Goal: Task Accomplishment & Management: Complete application form

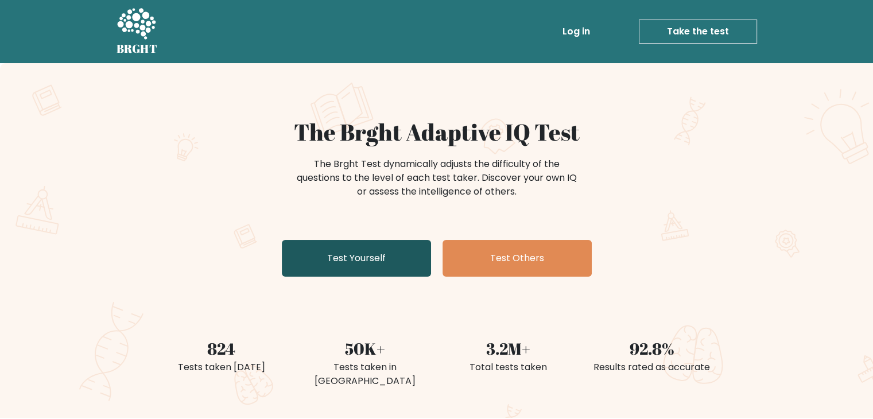
drag, startPoint x: 361, startPoint y: 262, endPoint x: 353, endPoint y: 266, distance: 8.2
click at [361, 262] on link "Test Yourself" at bounding box center [356, 258] width 149 height 37
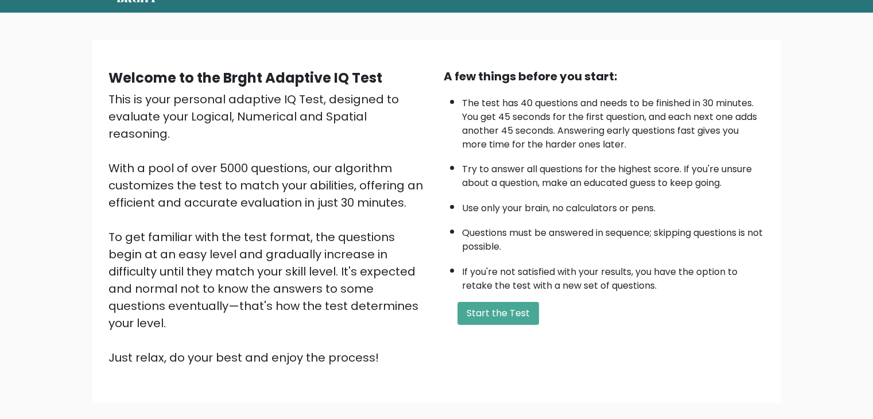
scroll to position [107, 0]
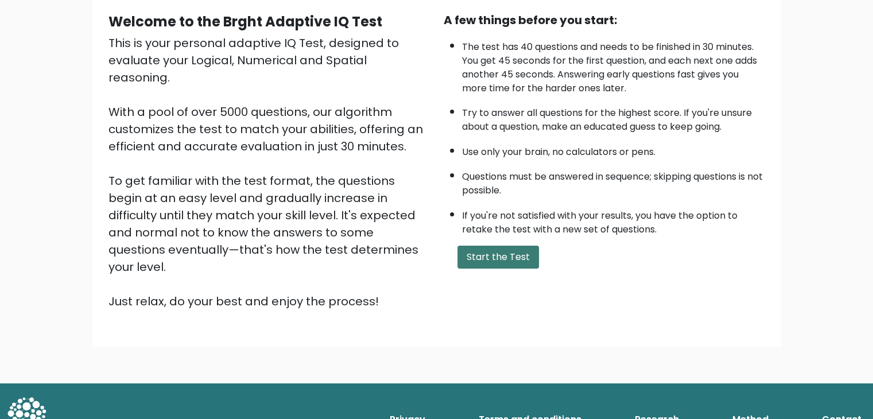
click at [480, 249] on button "Start the Test" at bounding box center [499, 257] width 82 height 23
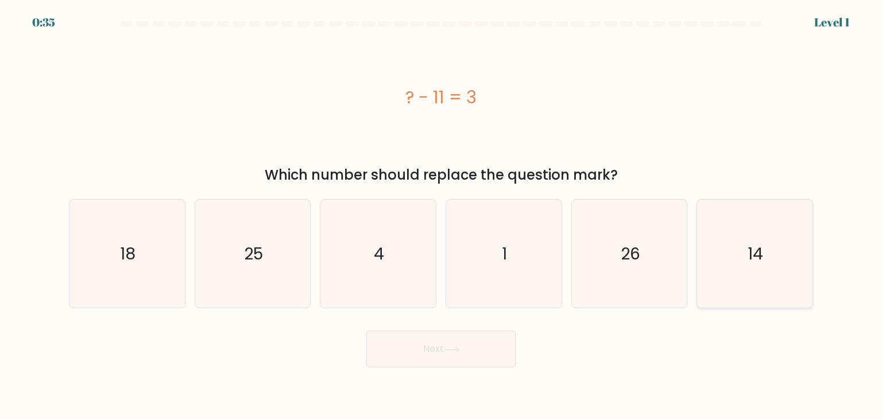
click at [732, 242] on icon "14" at bounding box center [755, 254] width 108 height 108
click at [442, 215] on input "f. 14" at bounding box center [441, 213] width 1 height 6
radio input "true"
click at [429, 340] on button "Next" at bounding box center [440, 349] width 149 height 37
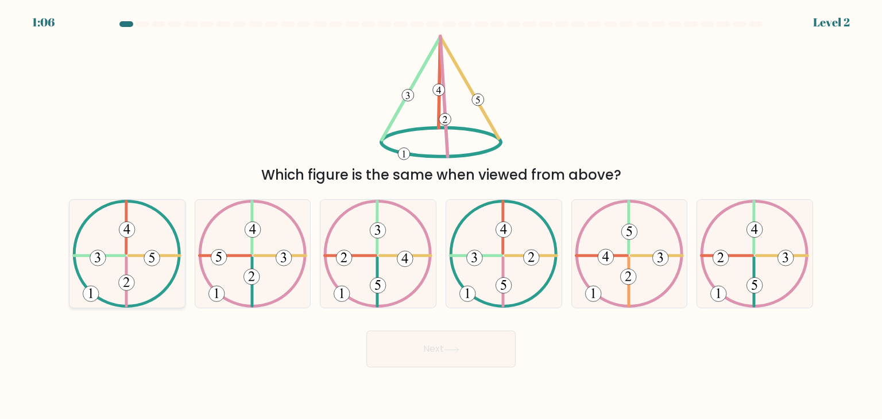
click at [149, 250] on icon at bounding box center [126, 254] width 109 height 108
click at [441, 215] on input "a." at bounding box center [441, 213] width 1 height 6
radio input "true"
click at [437, 335] on button "Next" at bounding box center [440, 349] width 149 height 37
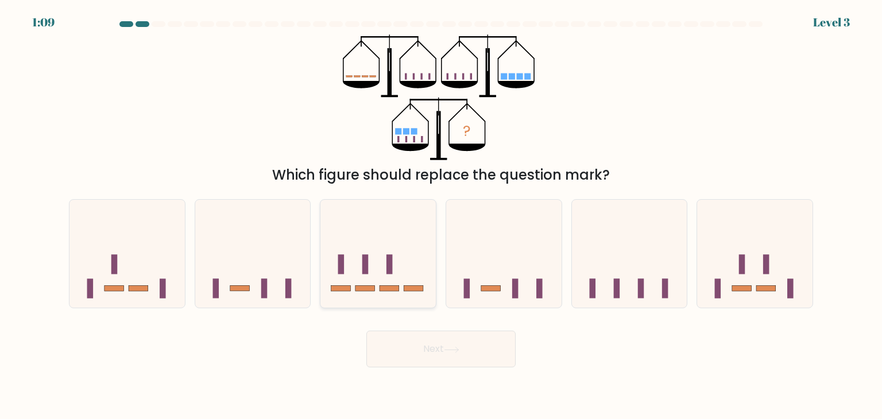
click at [403, 260] on icon at bounding box center [377, 253] width 115 height 95
click at [441, 215] on input "c." at bounding box center [441, 213] width 1 height 6
radio input "true"
click at [438, 348] on button "Next" at bounding box center [440, 349] width 149 height 37
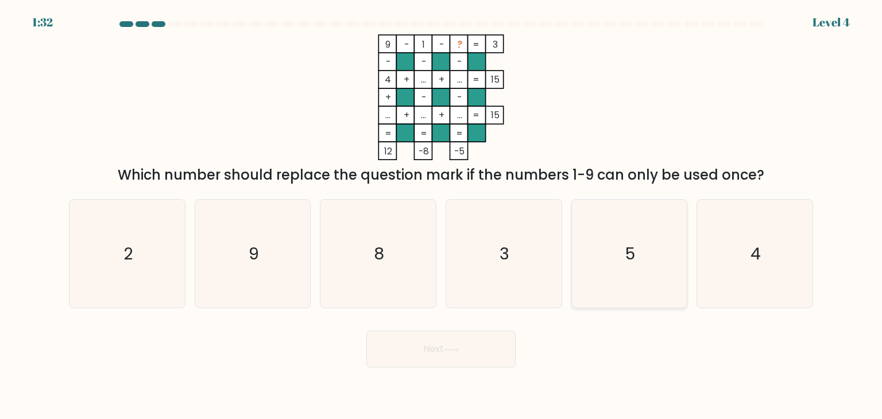
click at [644, 249] on icon "5" at bounding box center [629, 254] width 108 height 108
click at [442, 215] on input "e. 5" at bounding box center [441, 213] width 1 height 6
radio input "true"
click at [478, 356] on button "Next" at bounding box center [440, 349] width 149 height 37
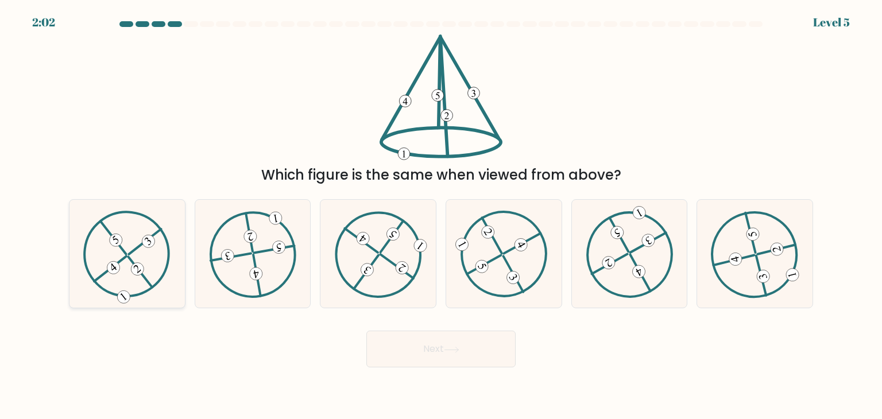
click at [118, 249] on icon at bounding box center [126, 254] width 87 height 87
click at [441, 215] on input "a." at bounding box center [441, 213] width 1 height 6
radio input "true"
click at [381, 350] on button "Next" at bounding box center [440, 349] width 149 height 37
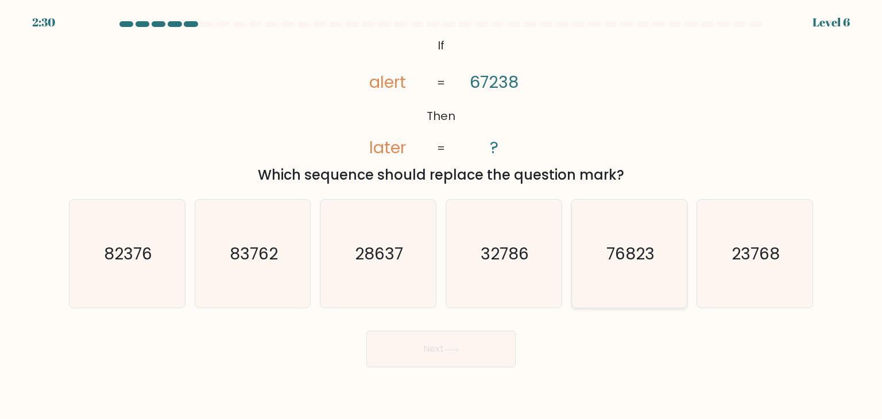
click at [598, 260] on icon "76823" at bounding box center [629, 254] width 108 height 108
click at [442, 215] on input "e. 76823" at bounding box center [441, 213] width 1 height 6
radio input "true"
click at [435, 357] on button "Next" at bounding box center [440, 349] width 149 height 37
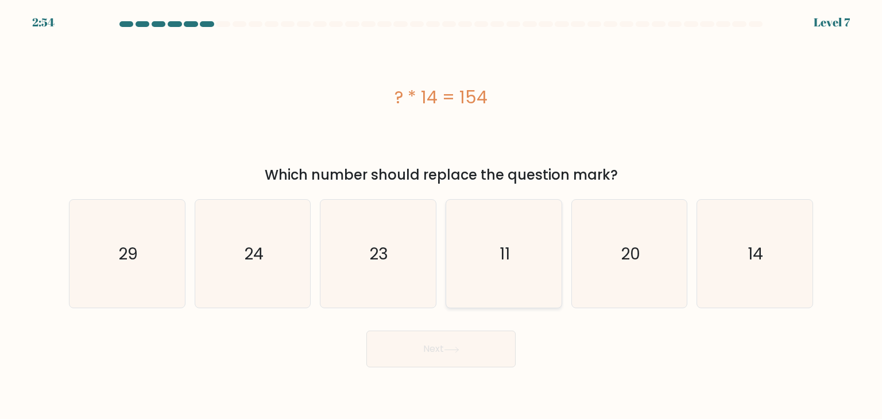
click at [500, 266] on icon "11" at bounding box center [504, 254] width 108 height 108
click at [442, 215] on input "d. 11" at bounding box center [441, 213] width 1 height 6
radio input "true"
click at [450, 347] on icon at bounding box center [452, 350] width 16 height 6
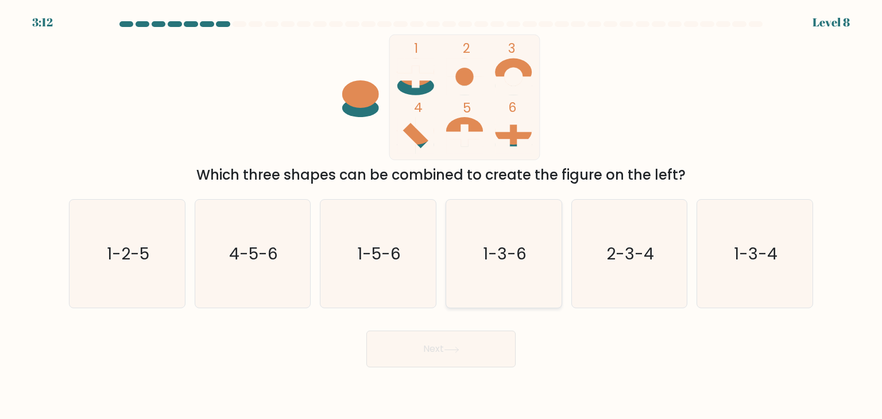
click at [520, 263] on text "1-3-6" at bounding box center [505, 253] width 44 height 23
click at [442, 215] on input "d. 1-3-6" at bounding box center [441, 213] width 1 height 6
radio input "true"
click at [473, 346] on button "Next" at bounding box center [440, 349] width 149 height 37
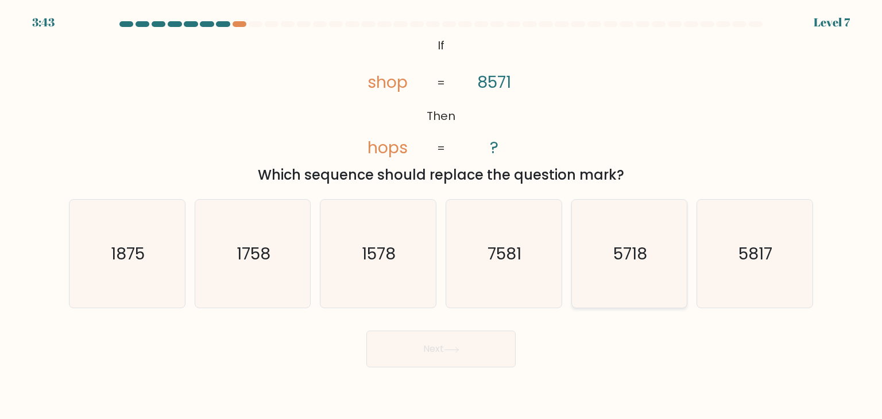
click at [612, 258] on icon "5718" at bounding box center [629, 254] width 108 height 108
click at [442, 215] on input "e. 5718" at bounding box center [441, 213] width 1 height 6
radio input "true"
click at [453, 350] on icon at bounding box center [452, 350] width 16 height 6
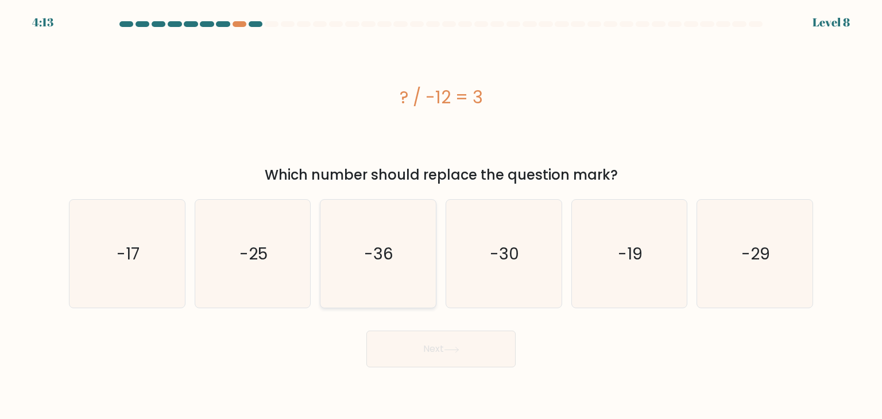
click at [351, 237] on icon "-36" at bounding box center [378, 254] width 108 height 108
click at [441, 215] on input "c. -36" at bounding box center [441, 213] width 1 height 6
radio input "true"
click at [423, 338] on button "Next" at bounding box center [440, 349] width 149 height 37
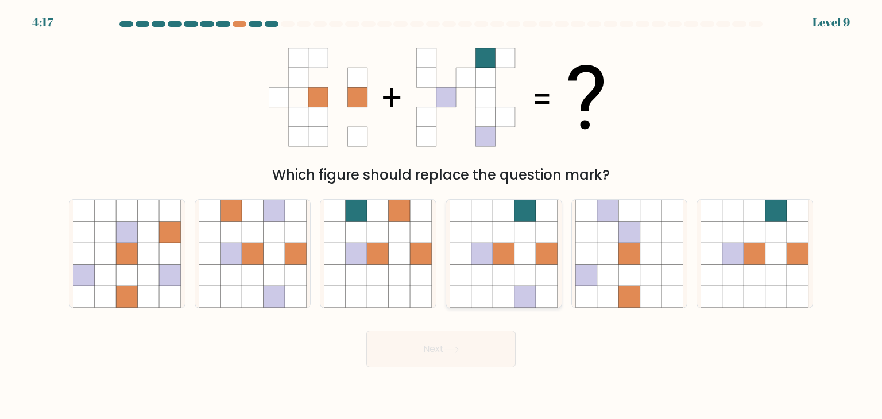
click at [521, 234] on icon at bounding box center [526, 233] width 22 height 22
click at [442, 215] on input "d." at bounding box center [441, 213] width 1 height 6
radio input "true"
click at [440, 359] on button "Next" at bounding box center [440, 349] width 149 height 37
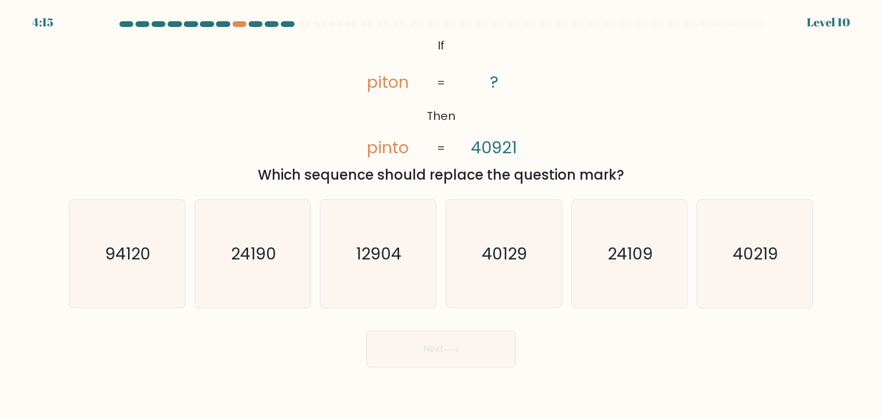
click at [439, 344] on button "Next" at bounding box center [440, 349] width 149 height 37
click at [153, 247] on icon "94120" at bounding box center [127, 254] width 108 height 108
click at [441, 215] on input "a. 94120" at bounding box center [441, 213] width 1 height 6
radio input "true"
click at [416, 343] on button "Next" at bounding box center [440, 349] width 149 height 37
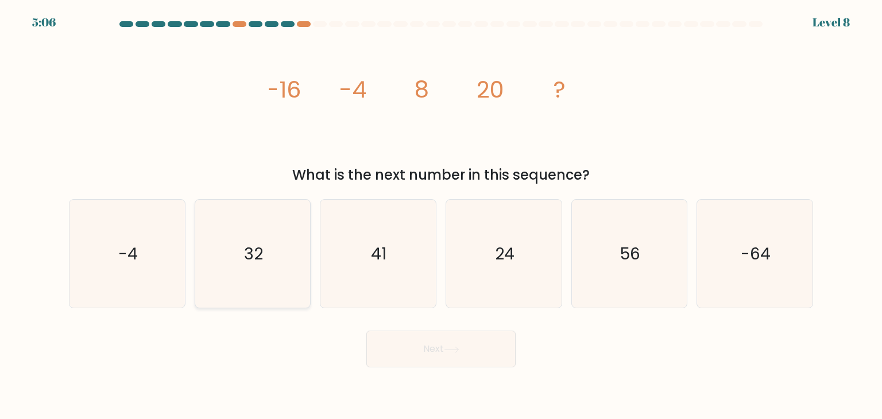
click at [260, 246] on text "32" at bounding box center [253, 253] width 19 height 23
click at [441, 215] on input "b. 32" at bounding box center [441, 213] width 1 height 6
radio input "true"
click at [383, 354] on button "Next" at bounding box center [440, 349] width 149 height 37
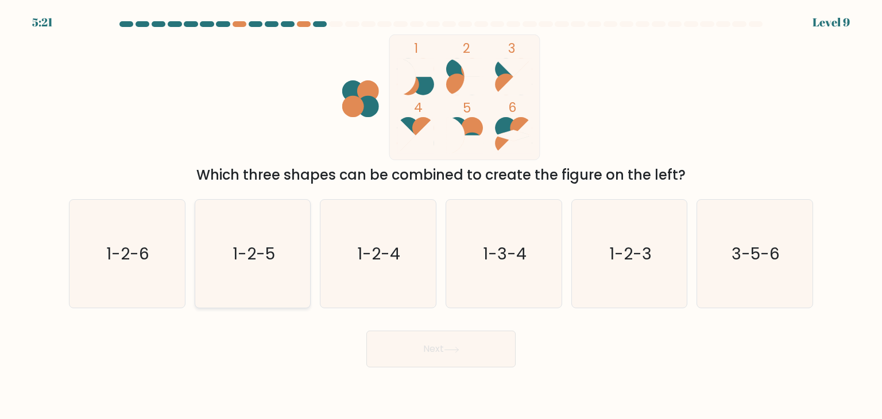
click at [288, 267] on icon "1-2-5" at bounding box center [253, 254] width 108 height 108
click at [441, 215] on input "b. 1-2-5" at bounding box center [441, 213] width 1 height 6
radio input "true"
click at [418, 338] on button "Next" at bounding box center [440, 349] width 149 height 37
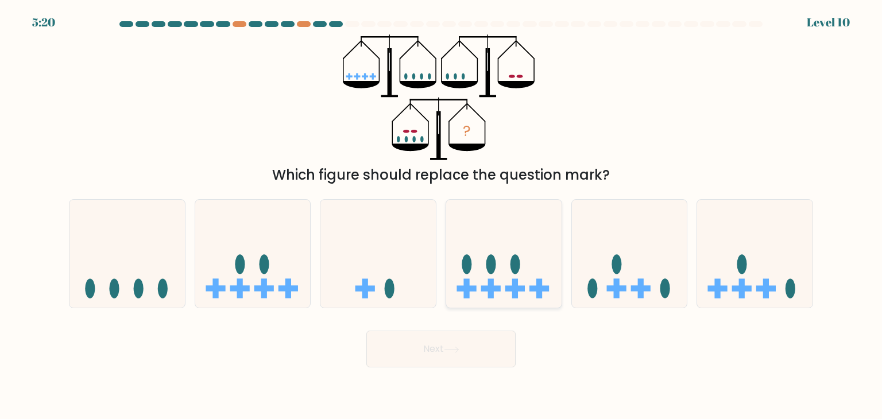
click at [498, 270] on icon at bounding box center [503, 253] width 115 height 95
click at [442, 215] on input "d." at bounding box center [441, 213] width 1 height 6
radio input "true"
click at [462, 354] on button "Next" at bounding box center [440, 349] width 149 height 37
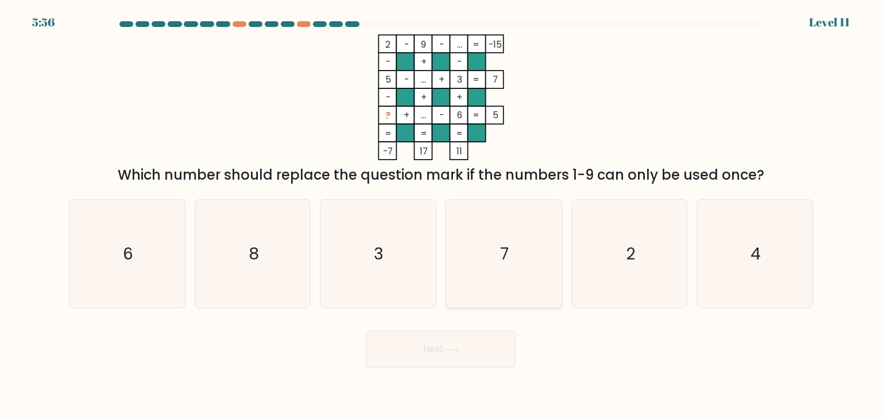
click at [498, 226] on icon "7" at bounding box center [504, 254] width 108 height 108
click at [442, 215] on input "d. 7" at bounding box center [441, 213] width 1 height 6
radio input "true"
click at [464, 353] on button "Next" at bounding box center [440, 349] width 149 height 37
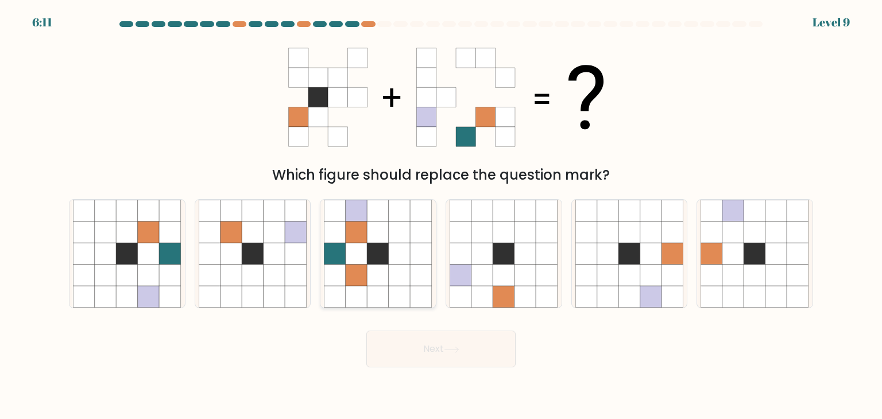
click at [349, 243] on icon at bounding box center [378, 254] width 108 height 108
click at [441, 215] on input "c." at bounding box center [441, 213] width 1 height 6
radio input "true"
click at [450, 347] on icon at bounding box center [452, 350] width 16 height 6
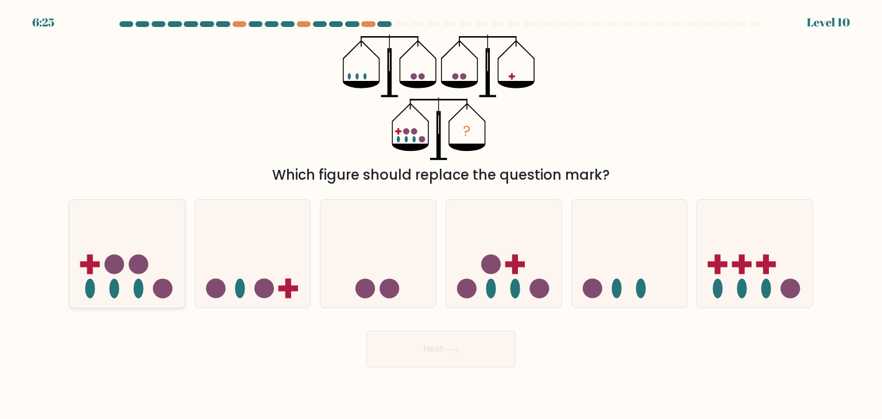
click at [131, 291] on icon at bounding box center [126, 253] width 115 height 95
click at [441, 215] on input "a." at bounding box center [441, 213] width 1 height 6
radio input "true"
click at [407, 341] on button "Next" at bounding box center [440, 349] width 149 height 37
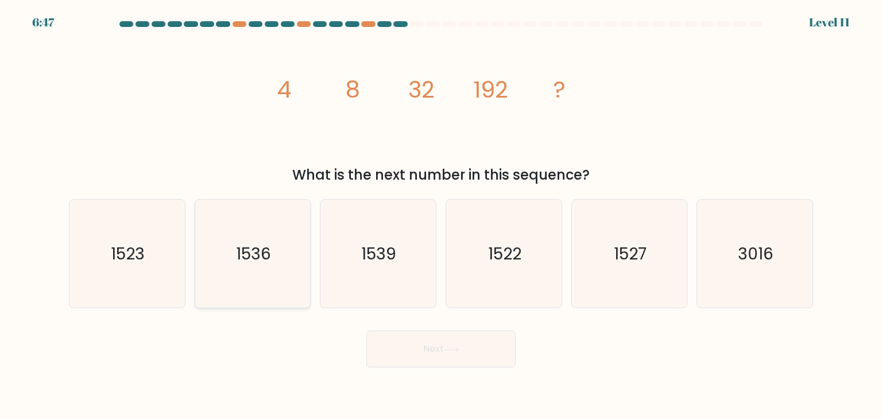
click at [270, 251] on text "1536" at bounding box center [253, 253] width 35 height 23
click at [441, 215] on input "b. 1536" at bounding box center [441, 213] width 1 height 6
radio input "true"
click at [424, 362] on button "Next" at bounding box center [440, 349] width 149 height 37
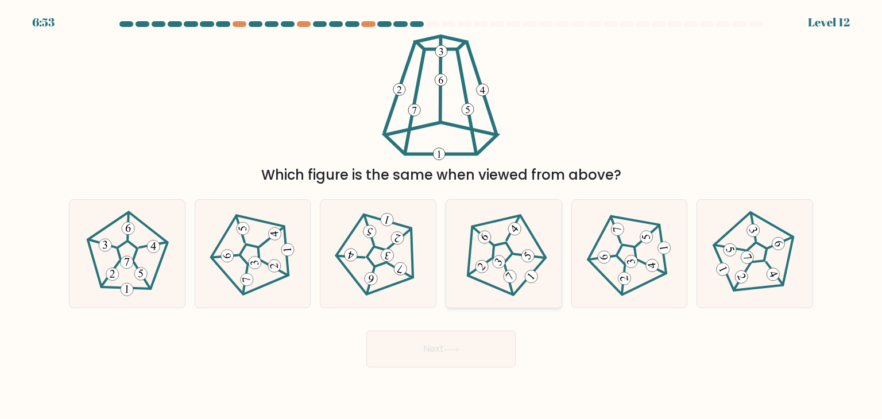
click at [497, 265] on 660 at bounding box center [499, 262] width 18 height 18
click at [442, 215] on input "d." at bounding box center [441, 213] width 1 height 6
radio input "true"
click at [462, 338] on button "Next" at bounding box center [440, 349] width 149 height 37
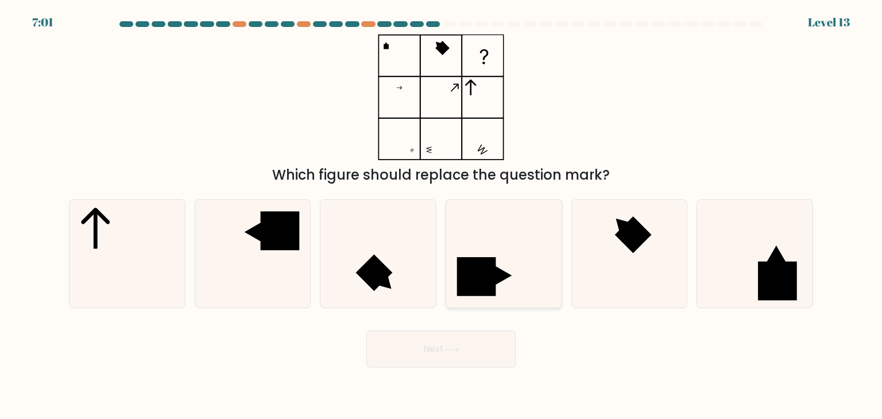
click at [511, 269] on icon at bounding box center [504, 254] width 108 height 108
click at [442, 215] on input "d." at bounding box center [441, 213] width 1 height 6
radio input "true"
click at [475, 345] on button "Next" at bounding box center [440, 349] width 149 height 37
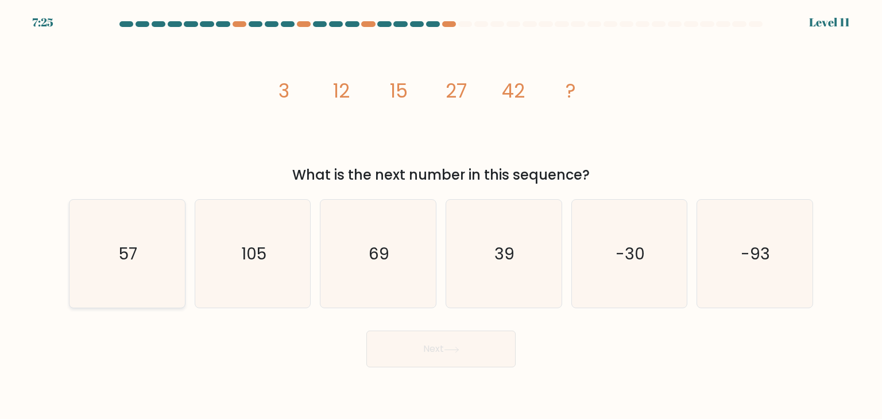
click at [131, 281] on icon "57" at bounding box center [127, 254] width 108 height 108
click at [441, 215] on input "a. 57" at bounding box center [441, 213] width 1 height 6
radio input "true"
click at [473, 353] on button "Next" at bounding box center [440, 349] width 149 height 37
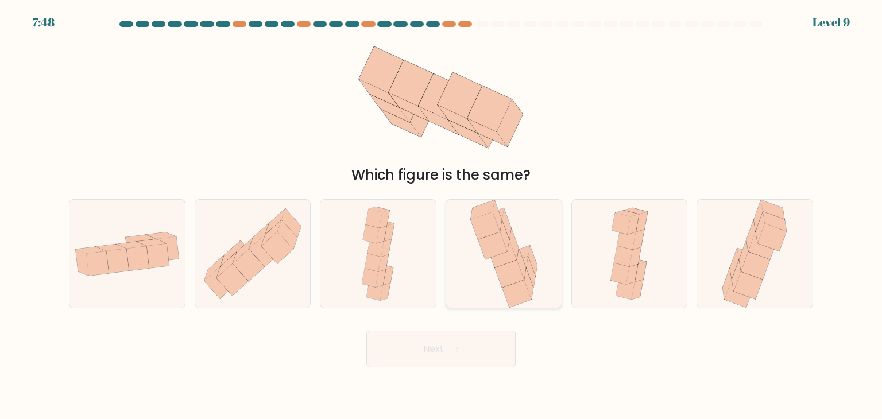
click at [469, 262] on icon at bounding box center [504, 254] width 74 height 108
click at [442, 215] on input "d." at bounding box center [441, 213] width 1 height 6
radio input "true"
click at [459, 347] on icon at bounding box center [452, 350] width 16 height 6
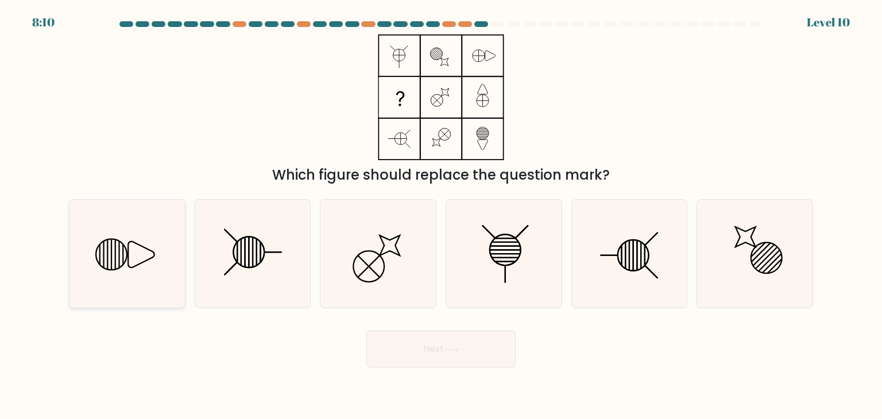
click at [151, 260] on icon at bounding box center [127, 254] width 108 height 108
click at [441, 215] on input "a." at bounding box center [441, 213] width 1 height 6
radio input "true"
click at [426, 346] on button "Next" at bounding box center [440, 349] width 149 height 37
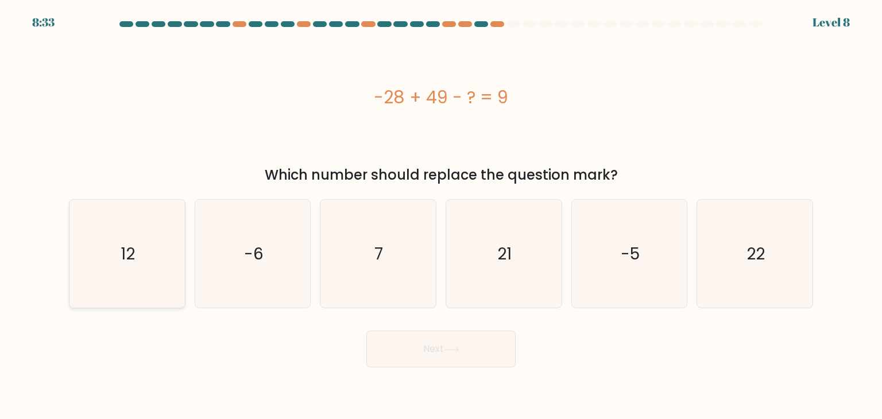
click at [127, 274] on icon "12" at bounding box center [127, 254] width 108 height 108
click at [441, 215] on input "a. 12" at bounding box center [441, 213] width 1 height 6
radio input "true"
click at [411, 351] on button "Next" at bounding box center [440, 349] width 149 height 37
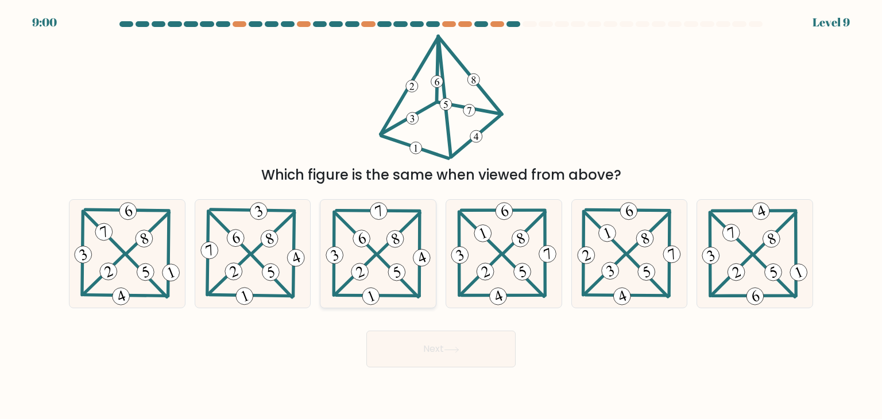
click at [365, 256] on icon at bounding box center [378, 254] width 110 height 108
click at [441, 215] on input "c." at bounding box center [441, 213] width 1 height 6
radio input "true"
click at [409, 345] on button "Next" at bounding box center [440, 349] width 149 height 37
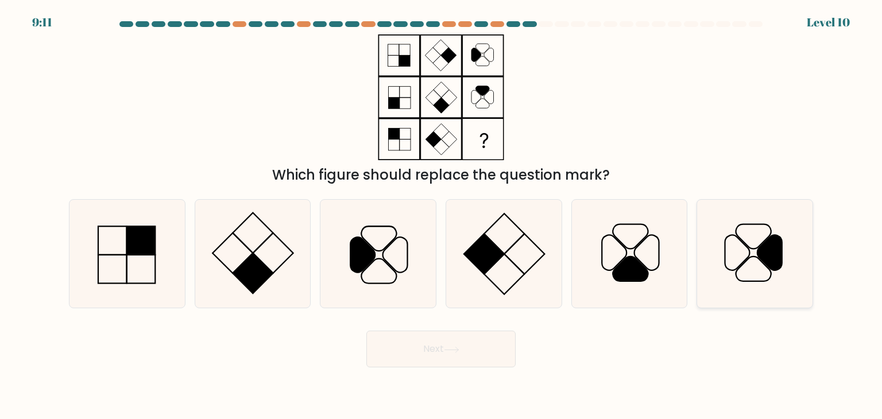
click at [754, 256] on icon at bounding box center [755, 254] width 108 height 108
click at [442, 215] on input "f." at bounding box center [441, 213] width 1 height 6
radio input "true"
click at [423, 349] on button "Next" at bounding box center [440, 349] width 149 height 37
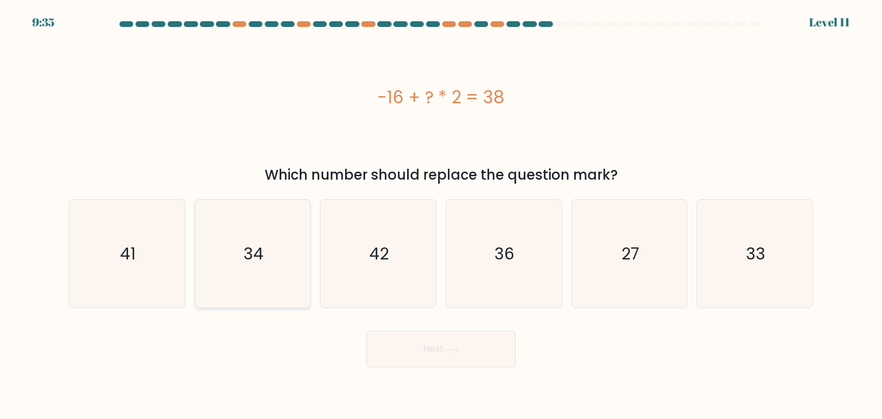
click at [231, 260] on icon "34" at bounding box center [253, 254] width 108 height 108
click at [441, 215] on input "b. 34" at bounding box center [441, 213] width 1 height 6
radio input "true"
click at [427, 351] on button "Next" at bounding box center [440, 349] width 149 height 37
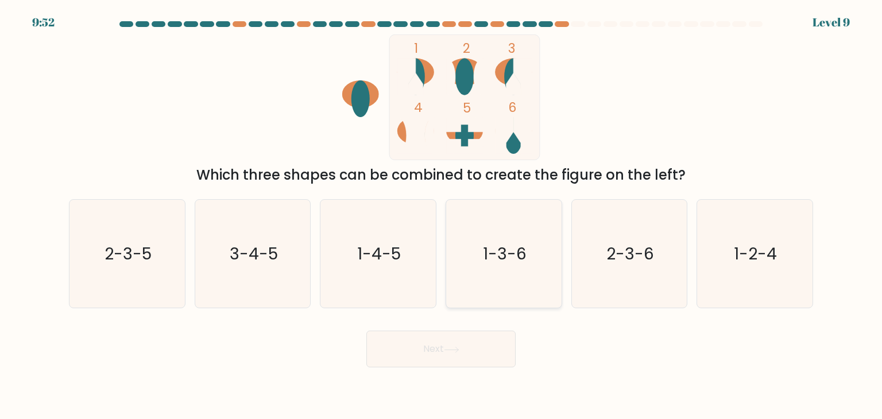
click at [541, 257] on icon "1-3-6" at bounding box center [504, 254] width 108 height 108
click at [442, 215] on input "d. 1-3-6" at bounding box center [441, 213] width 1 height 6
radio input "true"
click at [470, 350] on button "Next" at bounding box center [440, 349] width 149 height 37
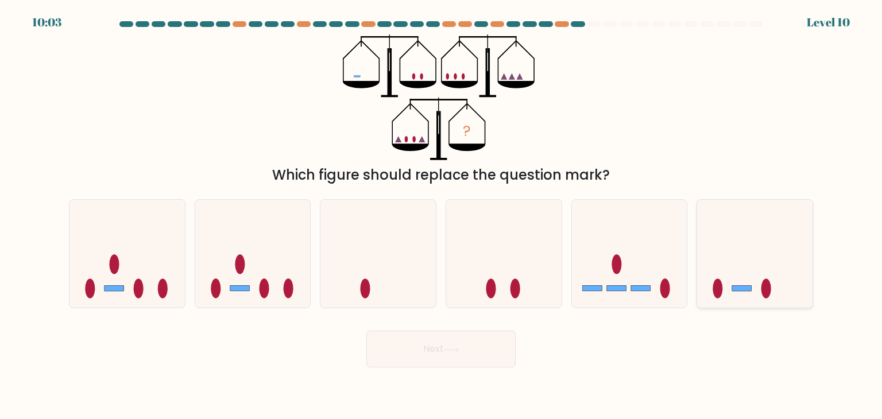
click at [722, 291] on ellipse at bounding box center [718, 289] width 10 height 20
click at [442, 215] on input "f." at bounding box center [441, 213] width 1 height 6
radio input "true"
click at [432, 345] on button "Next" at bounding box center [440, 349] width 149 height 37
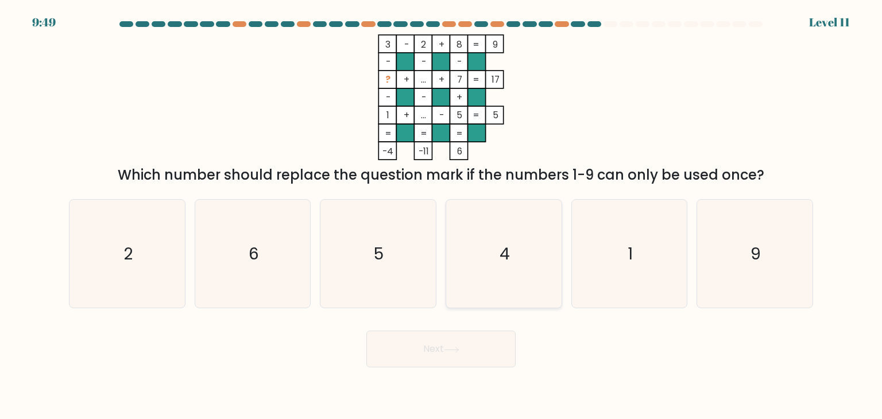
click at [487, 239] on icon "4" at bounding box center [504, 254] width 108 height 108
click at [442, 215] on input "d. 4" at bounding box center [441, 213] width 1 height 6
radio input "true"
click at [447, 354] on button "Next" at bounding box center [440, 349] width 149 height 37
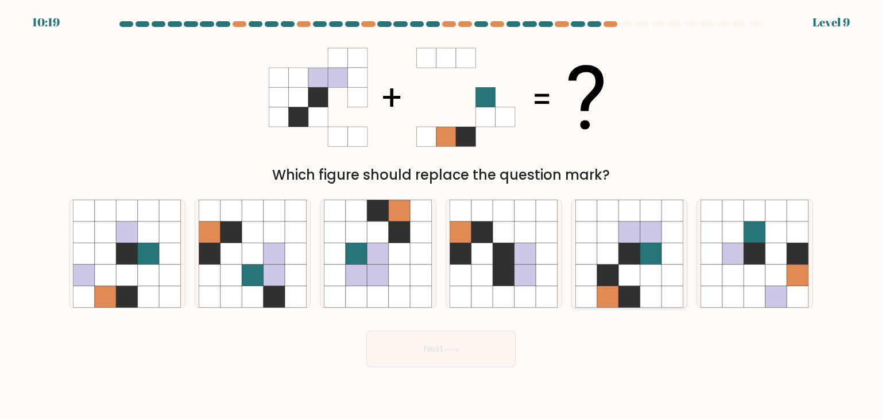
click at [618, 234] on icon at bounding box center [608, 233] width 22 height 22
click at [442, 215] on input "e." at bounding box center [441, 213] width 1 height 6
radio input "true"
click at [440, 358] on button "Next" at bounding box center [440, 349] width 149 height 37
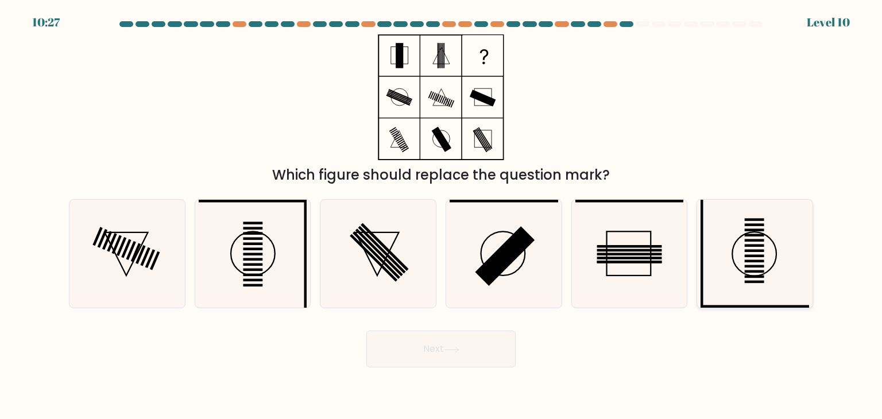
click at [755, 260] on rect at bounding box center [755, 261] width 20 height 3
click at [442, 215] on input "f." at bounding box center [441, 213] width 1 height 6
radio input "true"
click at [257, 280] on rect at bounding box center [253, 280] width 20 height 3
click at [441, 215] on input "b." at bounding box center [441, 213] width 1 height 6
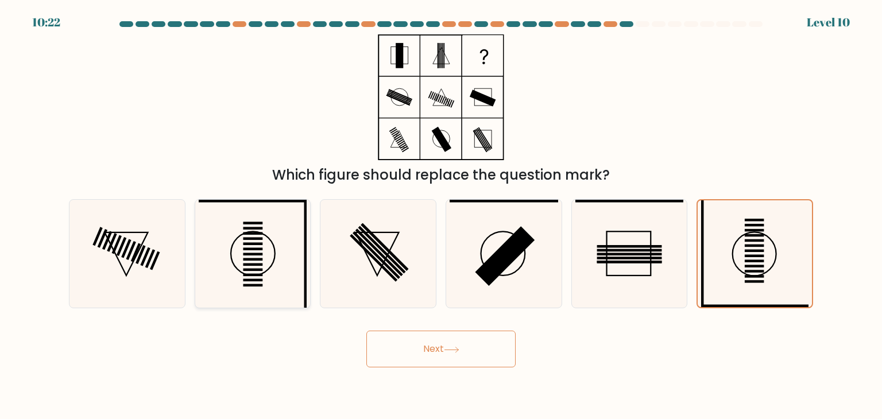
radio input "true"
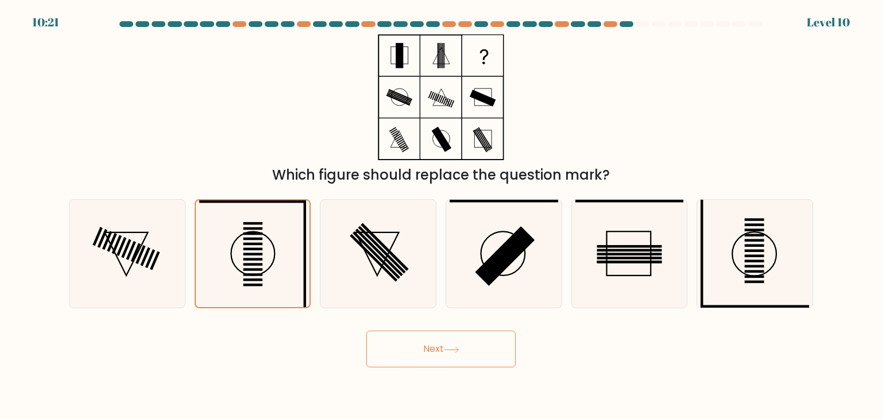
click at [451, 343] on button "Next" at bounding box center [440, 349] width 149 height 37
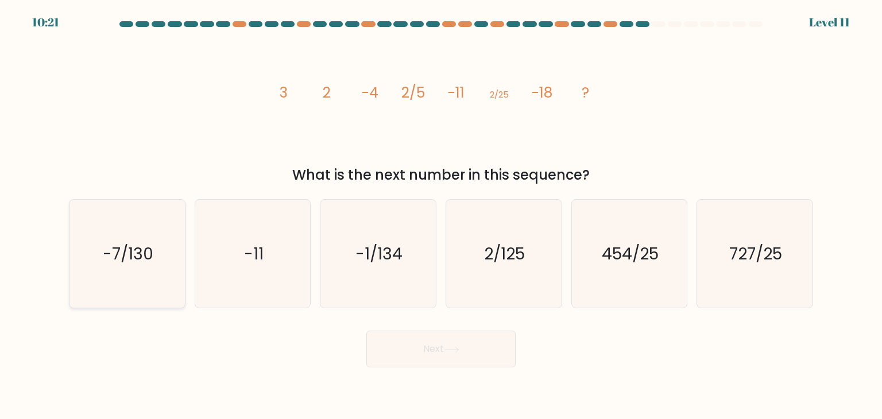
click at [110, 212] on icon "-7/130" at bounding box center [127, 254] width 108 height 108
click at [441, 212] on input "a. -7/130" at bounding box center [441, 213] width 1 height 6
radio input "true"
click at [399, 351] on button "Next" at bounding box center [440, 349] width 149 height 37
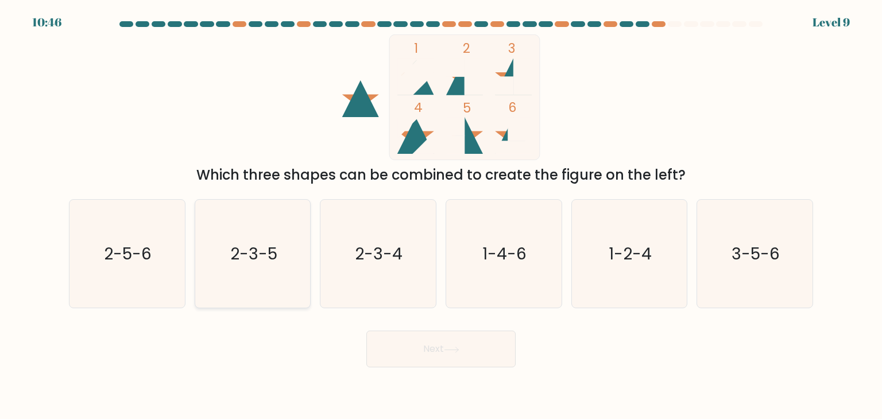
click at [248, 249] on text "2-3-5" at bounding box center [253, 253] width 47 height 23
click at [441, 215] on input "b. 2-3-5" at bounding box center [441, 213] width 1 height 6
radio input "true"
click at [395, 357] on button "Next" at bounding box center [440, 349] width 149 height 37
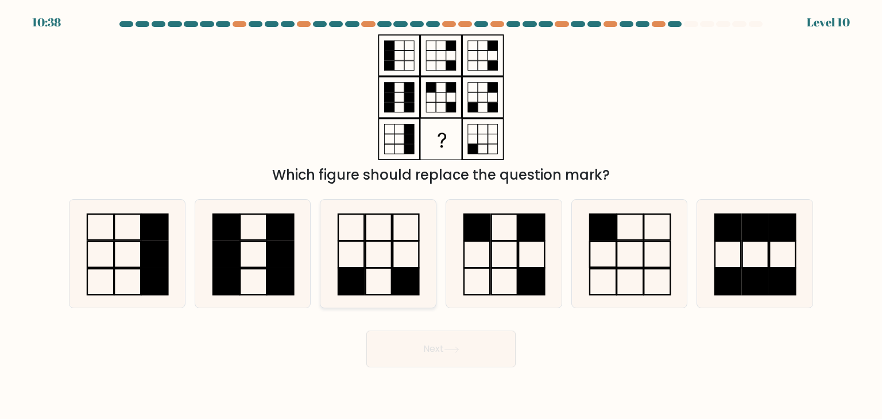
click at [389, 242] on icon at bounding box center [378, 254] width 108 height 108
click at [441, 215] on input "c." at bounding box center [441, 213] width 1 height 6
radio input "true"
click at [434, 356] on button "Next" at bounding box center [440, 349] width 149 height 37
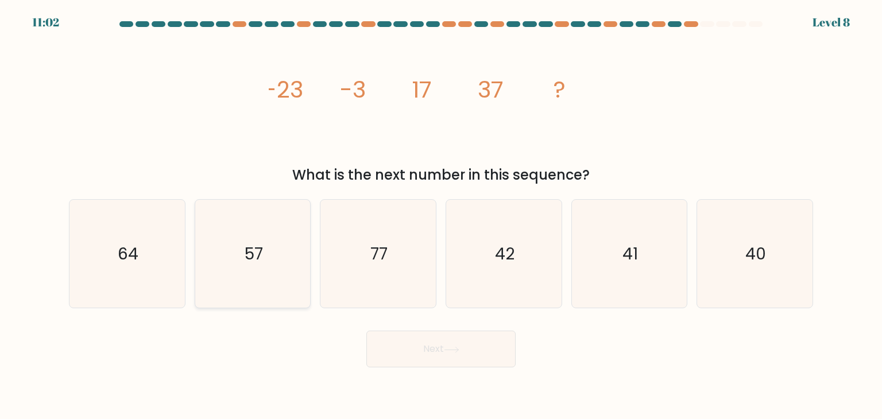
click at [239, 265] on icon "57" at bounding box center [253, 254] width 108 height 108
click at [441, 215] on input "b. 57" at bounding box center [441, 213] width 1 height 6
radio input "true"
click at [388, 347] on button "Next" at bounding box center [440, 349] width 149 height 37
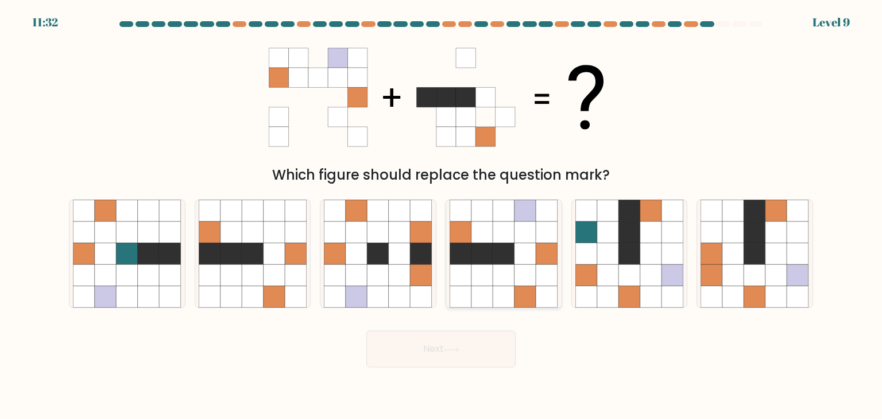
click at [488, 262] on icon at bounding box center [482, 254] width 22 height 22
click at [442, 215] on input "d." at bounding box center [441, 213] width 1 height 6
radio input "true"
click at [462, 343] on button "Next" at bounding box center [440, 349] width 149 height 37
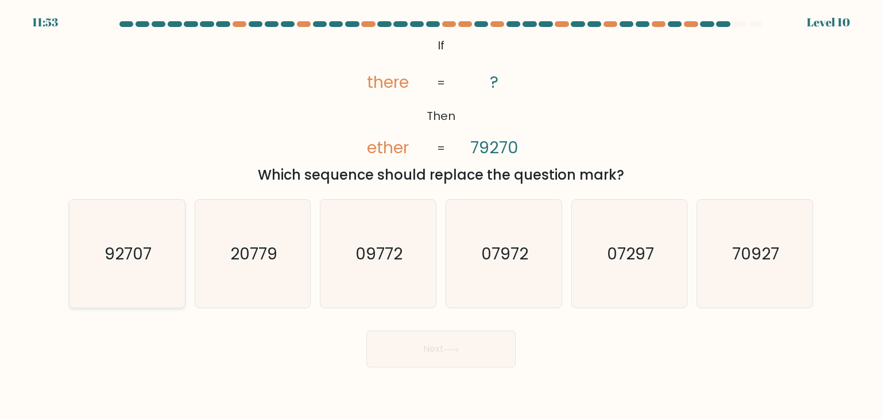
click at [125, 259] on text "92707" at bounding box center [128, 253] width 47 height 23
click at [441, 215] on input "a. 92707" at bounding box center [441, 213] width 1 height 6
radio input "true"
click at [414, 346] on button "Next" at bounding box center [440, 349] width 149 height 37
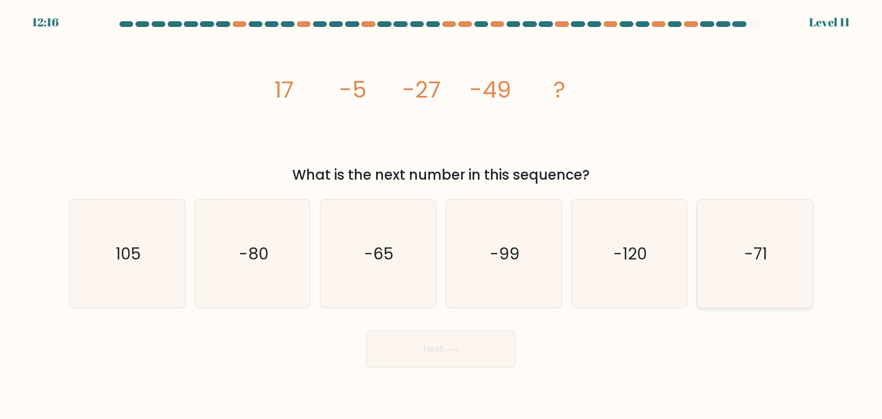
click at [757, 237] on icon "-71" at bounding box center [755, 254] width 108 height 108
click at [750, 277] on icon "-71" at bounding box center [755, 254] width 108 height 108
click at [442, 215] on input "f. -71" at bounding box center [441, 213] width 1 height 6
radio input "true"
click at [444, 357] on button "Next" at bounding box center [440, 349] width 149 height 37
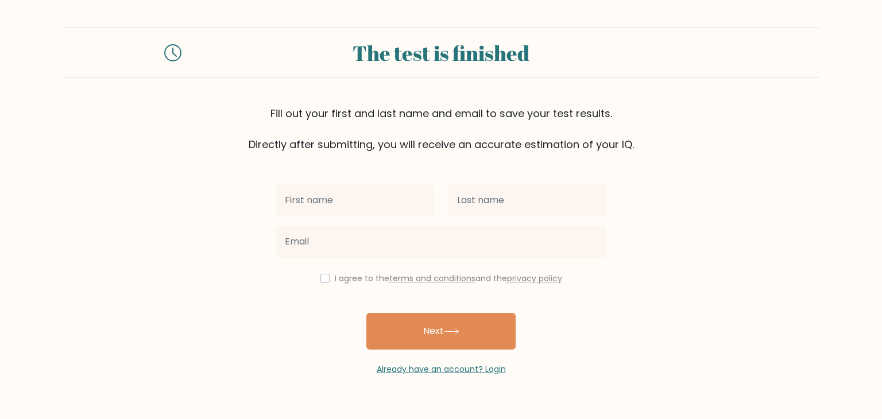
click at [378, 200] on input "text" at bounding box center [355, 200] width 158 height 32
type input "ARIF"
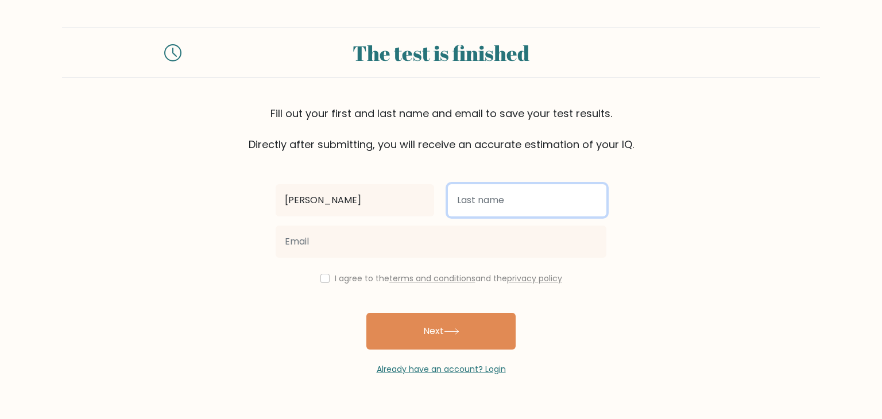
click at [501, 202] on input "text" at bounding box center [527, 200] width 158 height 32
type input "ZAMAN"
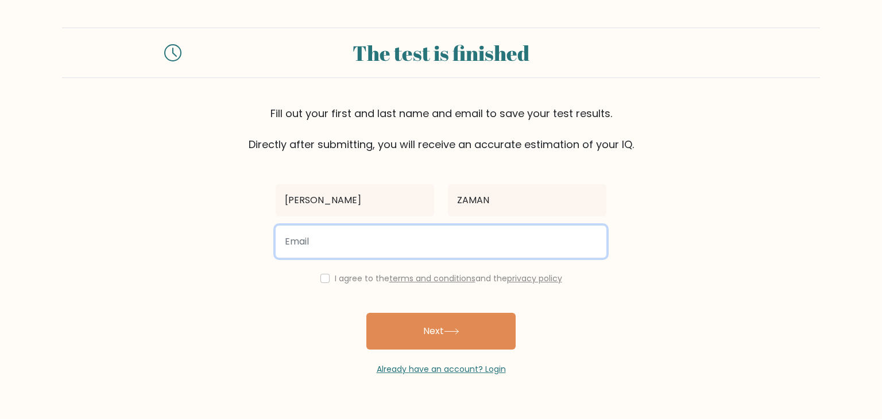
click at [351, 237] on input "email" at bounding box center [441, 242] width 331 height 32
type input "az4157954@gmail.com"
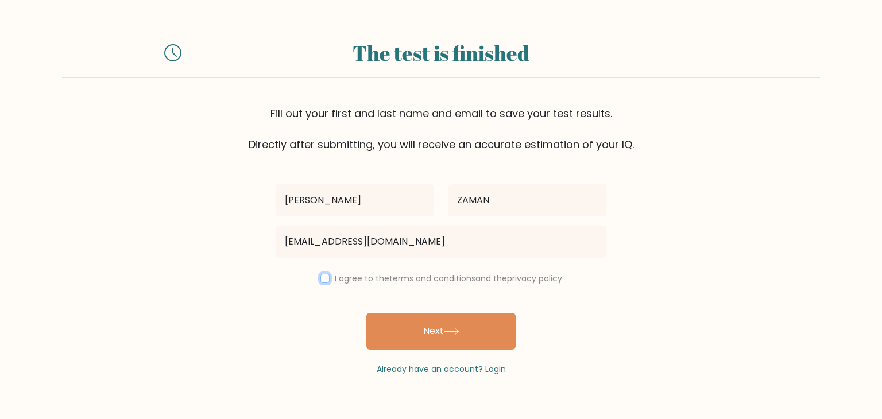
click at [321, 280] on input "checkbox" at bounding box center [324, 278] width 9 height 9
checkbox input "true"
click at [417, 332] on button "Next" at bounding box center [440, 331] width 149 height 37
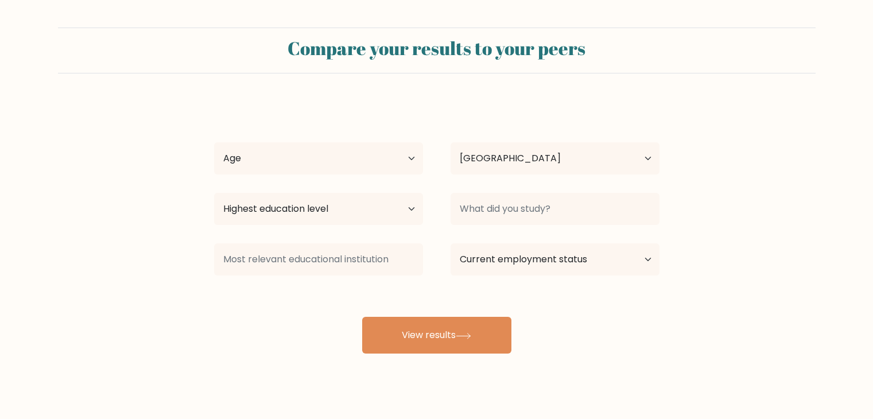
select select "PK"
click at [384, 154] on select "Age Under 18 years old 18-24 years old 25-34 years old 35-44 years old 45-54 ye…" at bounding box center [318, 158] width 209 height 32
select select "25_34"
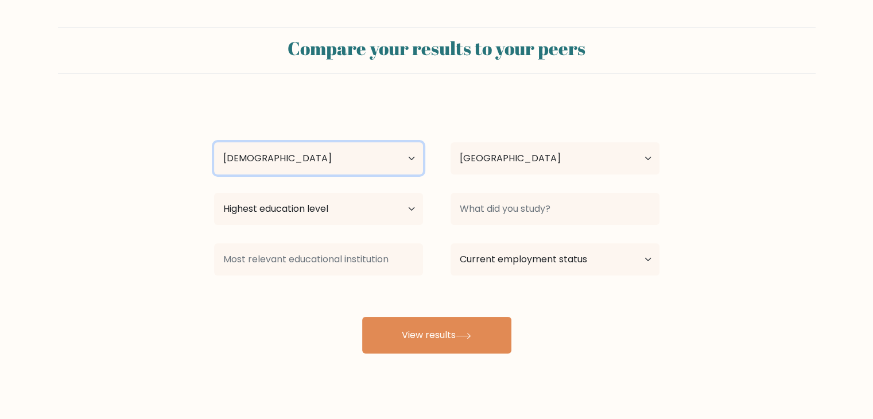
click at [214, 142] on select "Age Under 18 years old 18-24 years old 25-34 years old 35-44 years old 45-54 ye…" at bounding box center [318, 158] width 209 height 32
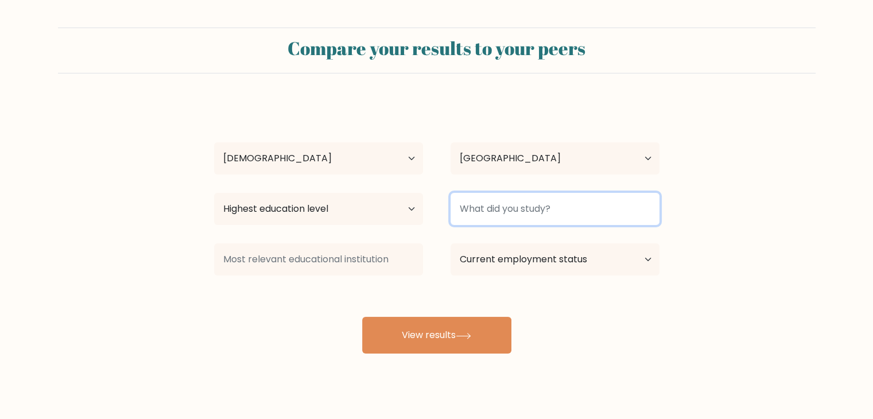
click at [490, 212] on input at bounding box center [555, 209] width 209 height 32
type input "BBA"
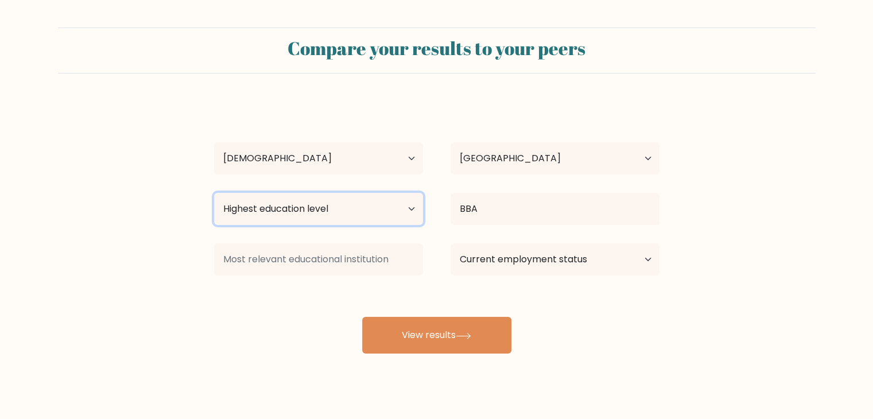
click at [337, 212] on select "Highest education level No schooling Primary Lower Secondary Upper Secondary Oc…" at bounding box center [318, 209] width 209 height 32
click at [214, 193] on select "Highest education level No schooling Primary Lower Secondary Upper Secondary Oc…" at bounding box center [318, 209] width 209 height 32
click at [345, 199] on select "Highest education level No schooling Primary Lower Secondary Upper Secondary Oc…" at bounding box center [318, 209] width 209 height 32
select select "upper_secondary"
click at [214, 193] on select "Highest education level No schooling Primary Lower Secondary Upper Secondary Oc…" at bounding box center [318, 209] width 209 height 32
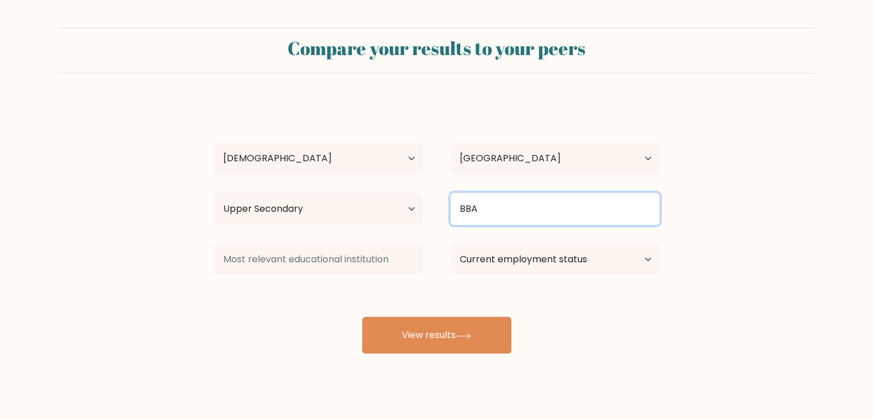
click at [498, 212] on input "BBA" at bounding box center [555, 209] width 209 height 32
type input "B"
type input "BACHELORS"
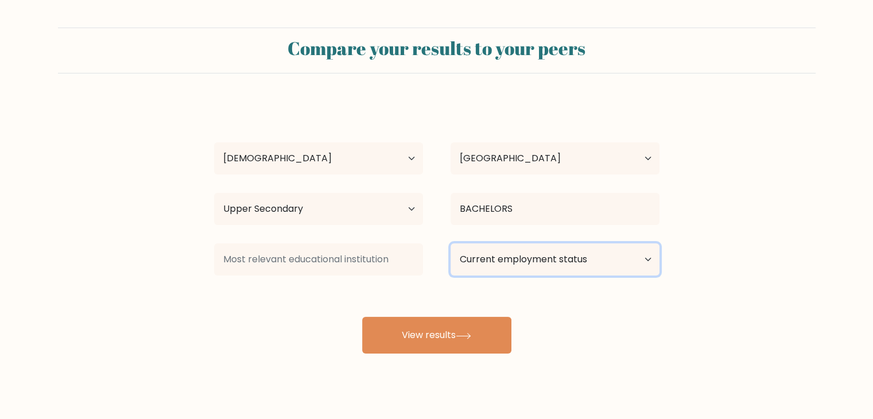
click at [505, 256] on select "Current employment status Employed Student Retired Other / prefer not to answer" at bounding box center [555, 259] width 209 height 32
select select "student"
click at [451, 243] on select "Current employment status Employed Student Retired Other / prefer not to answer" at bounding box center [555, 259] width 209 height 32
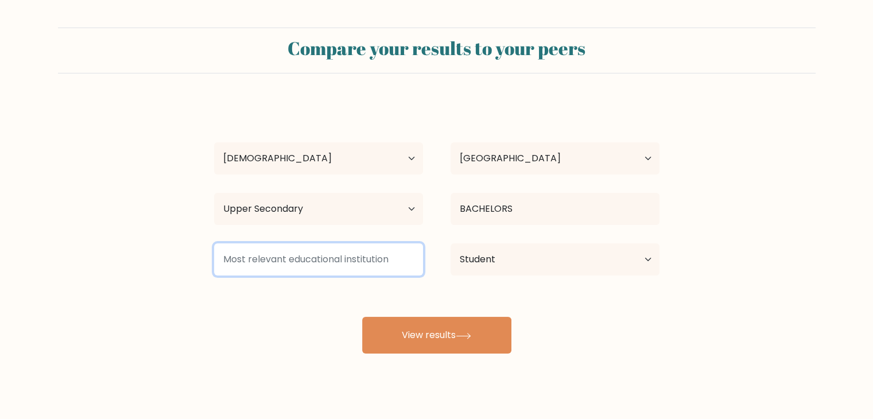
click at [366, 266] on input at bounding box center [318, 259] width 209 height 32
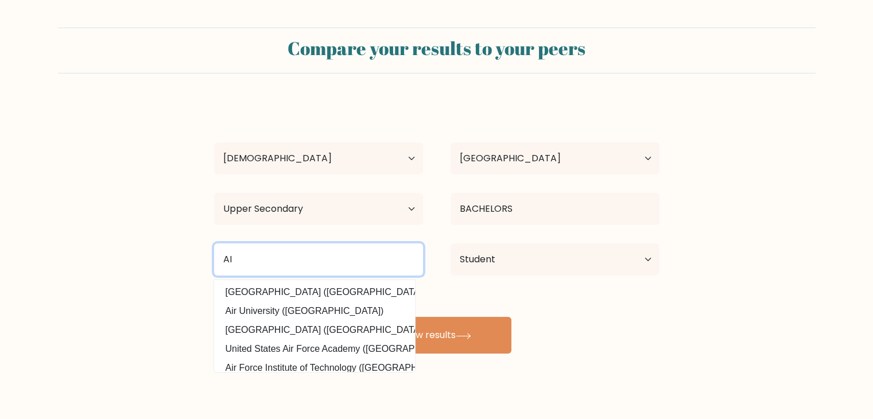
type input "A"
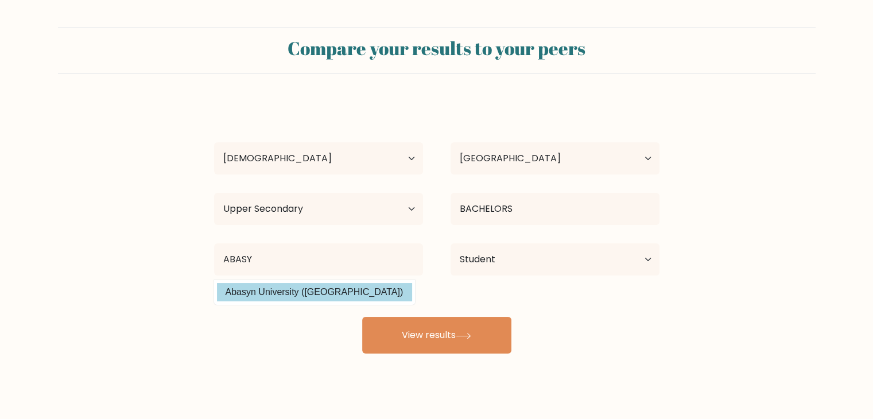
click at [303, 293] on option "Abasyn University (Pakistan)" at bounding box center [314, 292] width 195 height 18
type input "Abasyn University"
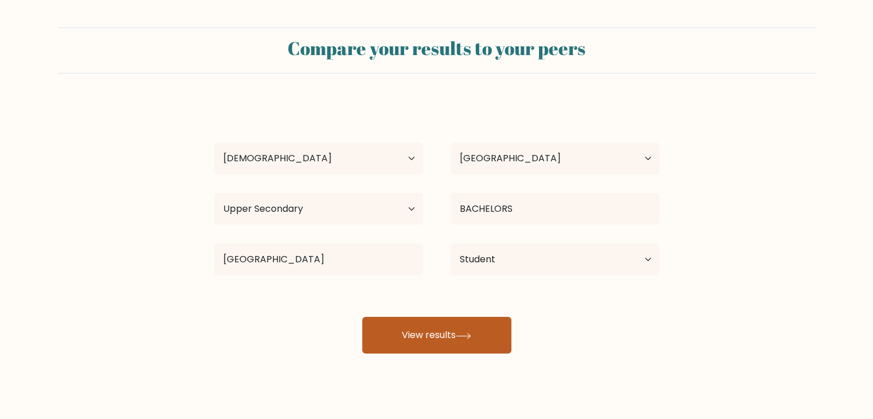
click at [412, 328] on button "View results" at bounding box center [436, 335] width 149 height 37
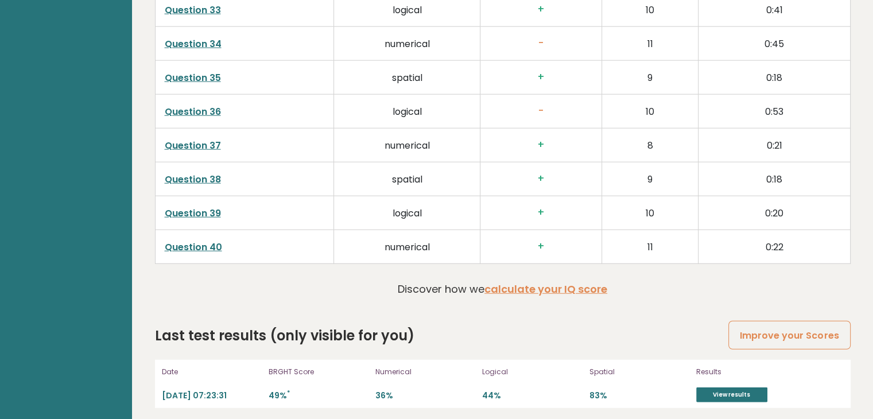
scroll to position [2954, 0]
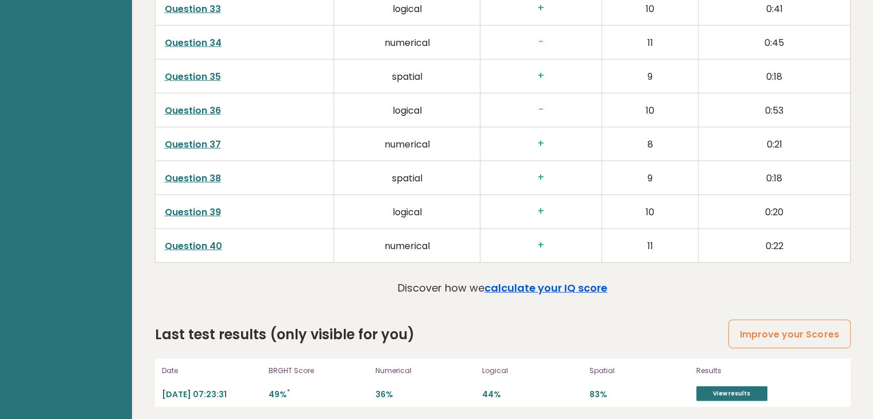
click at [559, 281] on link "calculate your IQ score" at bounding box center [546, 288] width 123 height 14
click at [718, 386] on link "View results" at bounding box center [732, 393] width 71 height 15
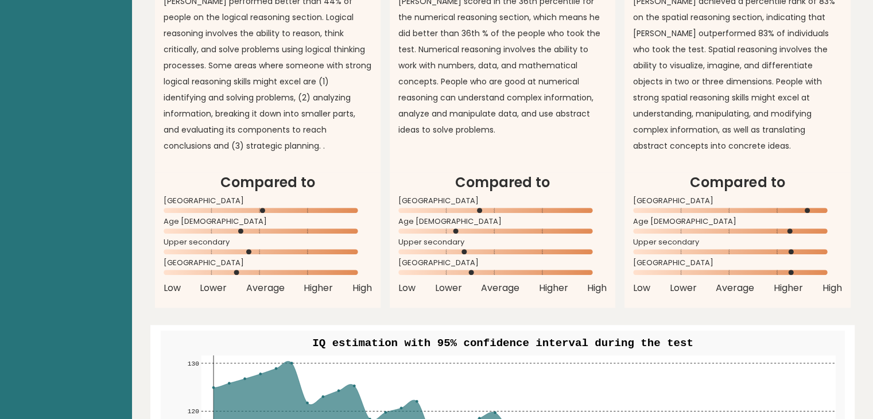
scroll to position [829, 0]
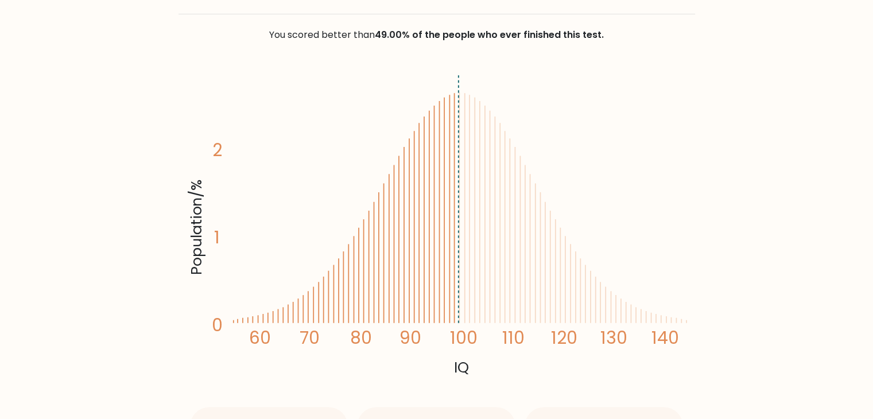
scroll to position [172, 0]
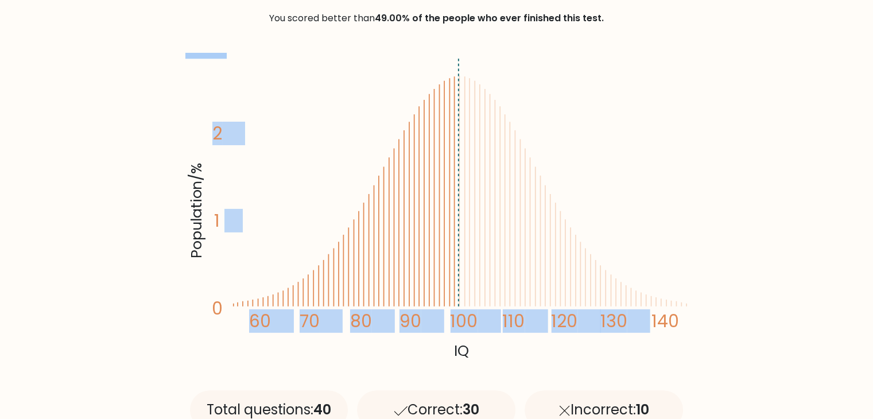
drag, startPoint x: 224, startPoint y: 218, endPoint x: 410, endPoint y: 211, distance: 186.2
click at [409, 211] on icon "Population/% IQ 0 1 2 60 70 80 90 100 110 120 130 140" at bounding box center [436, 208] width 503 height 310
click at [321, 190] on icon "Population/% IQ 0 1 2 60 70 80 90 100 110 120 130 140" at bounding box center [436, 208] width 503 height 310
click at [337, 187] on icon "Population/% IQ 0 1 2 60 70 80 90 100 110 120 130 140" at bounding box center [436, 208] width 503 height 310
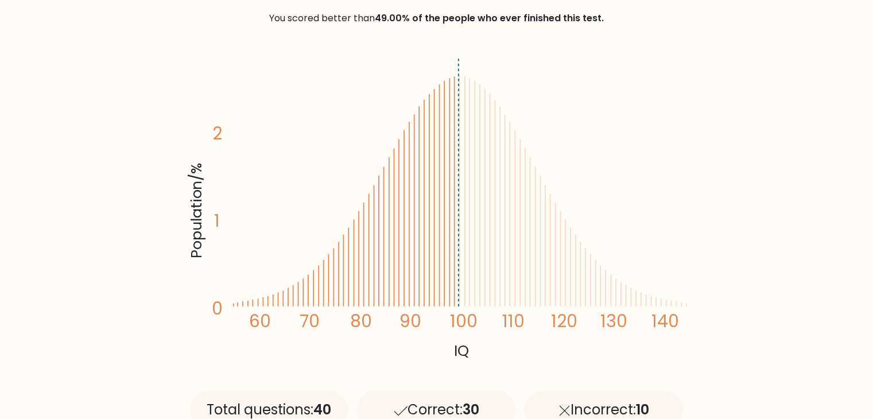
click at [458, 77] on icon "Population/% IQ 0 1 2 60 70 80 90 100 110 120 130 140" at bounding box center [436, 208] width 503 height 310
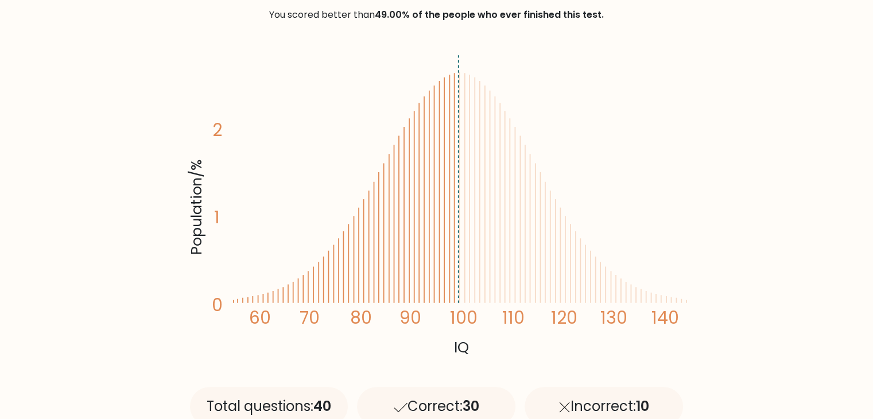
scroll to position [0, 0]
